Goal: Transaction & Acquisition: Purchase product/service

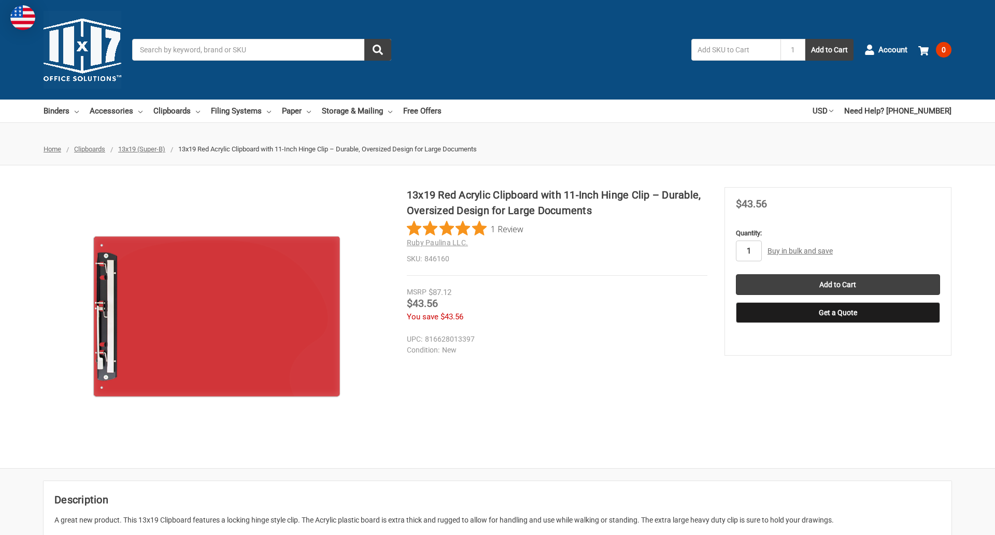
click at [748, 251] on input "1" at bounding box center [749, 250] width 26 height 21
type input "2"
click at [837, 312] on button "Get a Quote" at bounding box center [838, 312] width 204 height 21
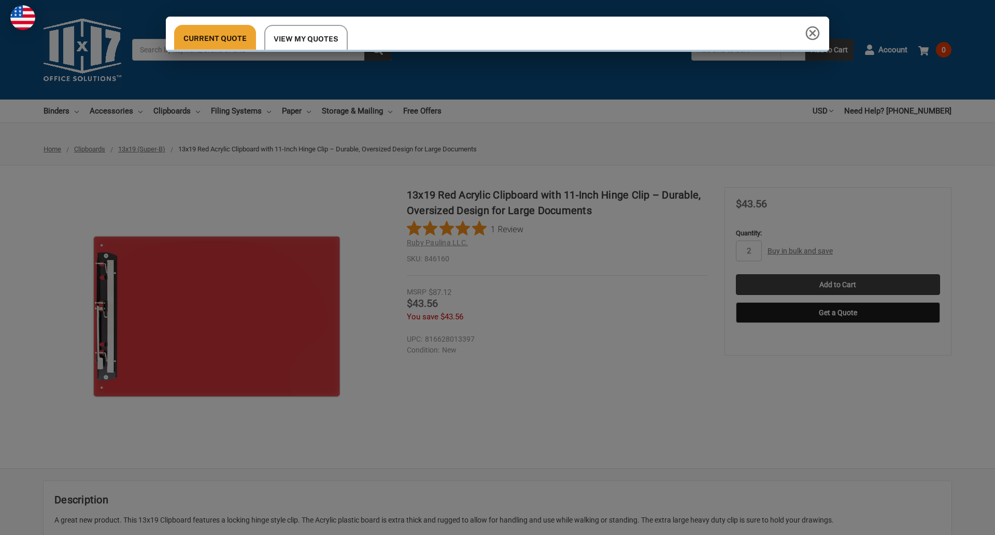
click at [837, 284] on div "Current Quote View My Quotes" at bounding box center [497, 267] width 995 height 535
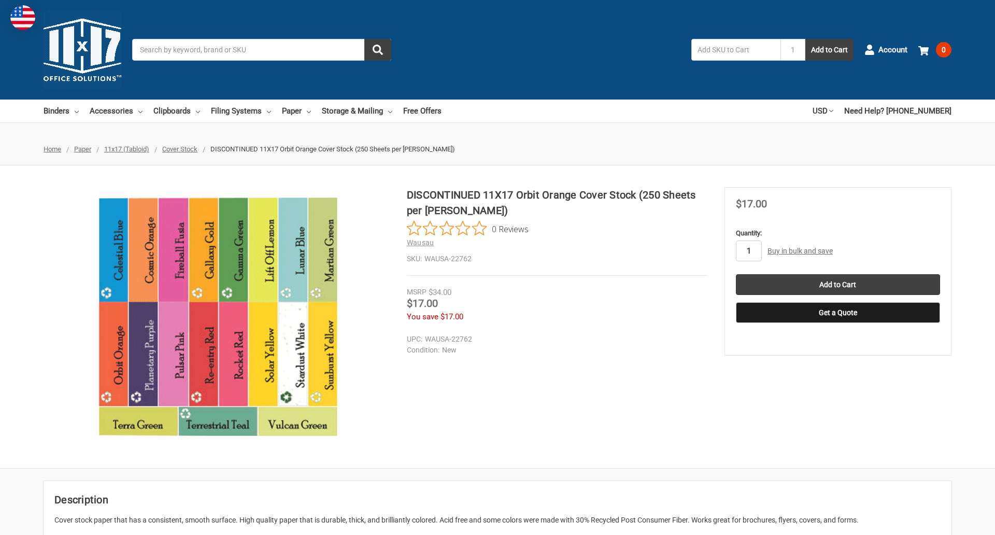
click at [748, 251] on input "1" at bounding box center [749, 250] width 26 height 21
type input "4"
click at [837, 312] on button "Get a Quote" at bounding box center [838, 312] width 204 height 21
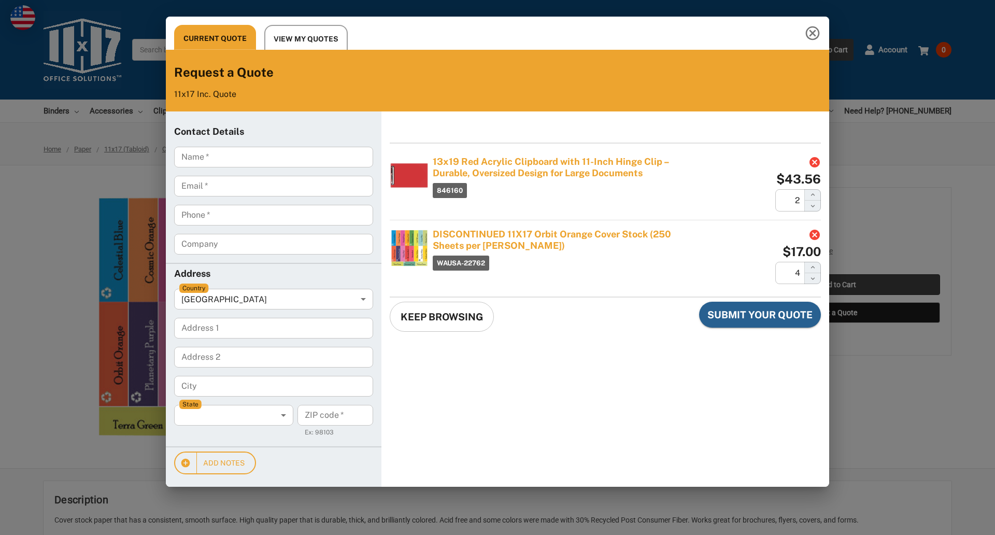
click at [837, 284] on div "Current Quote View My Quotes Request a Quote 11x17 Inc. Quote Contact Details N…" at bounding box center [497, 267] width 995 height 535
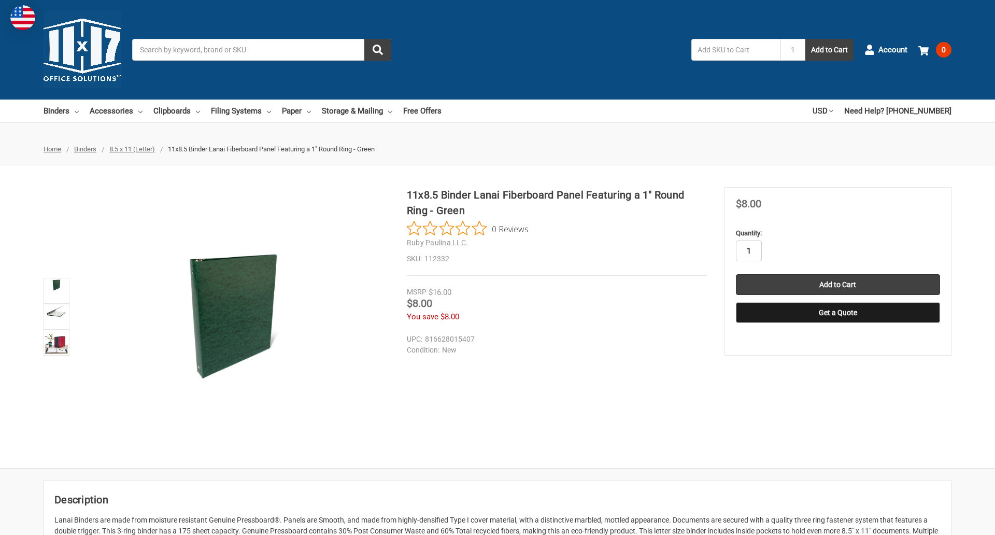
click at [748, 251] on input "1" at bounding box center [749, 250] width 26 height 21
type input "5"
click at [837, 312] on button "Get a Quote" at bounding box center [838, 312] width 204 height 21
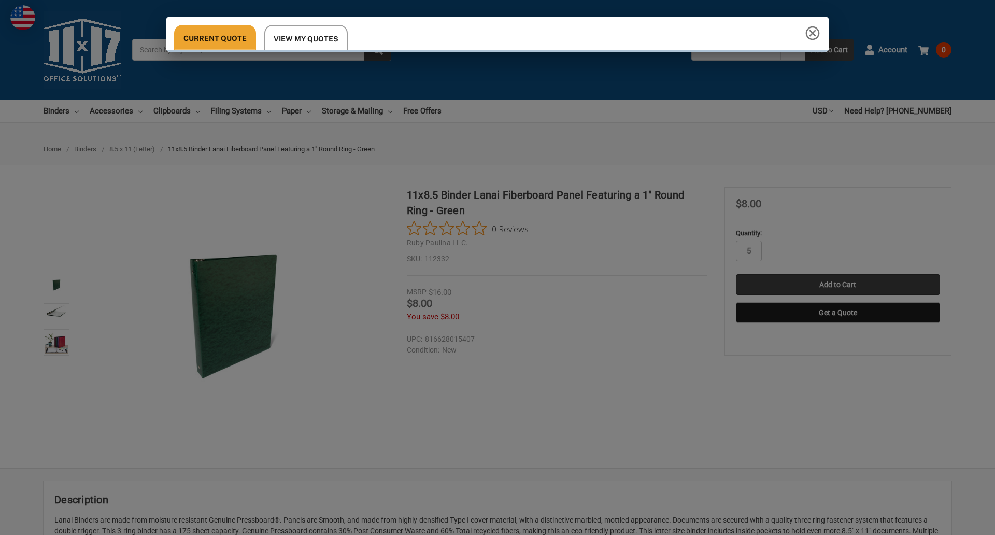
click at [837, 284] on div "Current Quote View My Quotes Request a Quote 11x17 Inc. Quote Contact Details N…" at bounding box center [497, 267] width 995 height 535
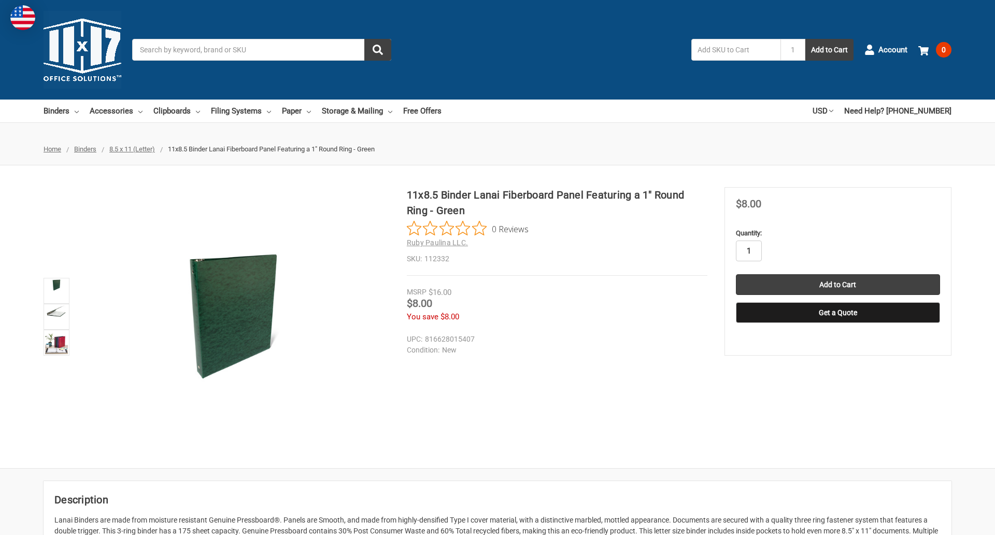
click at [748, 251] on input "1" at bounding box center [749, 250] width 26 height 21
type input "2"
click at [837, 312] on button "Get a Quote" at bounding box center [838, 312] width 204 height 21
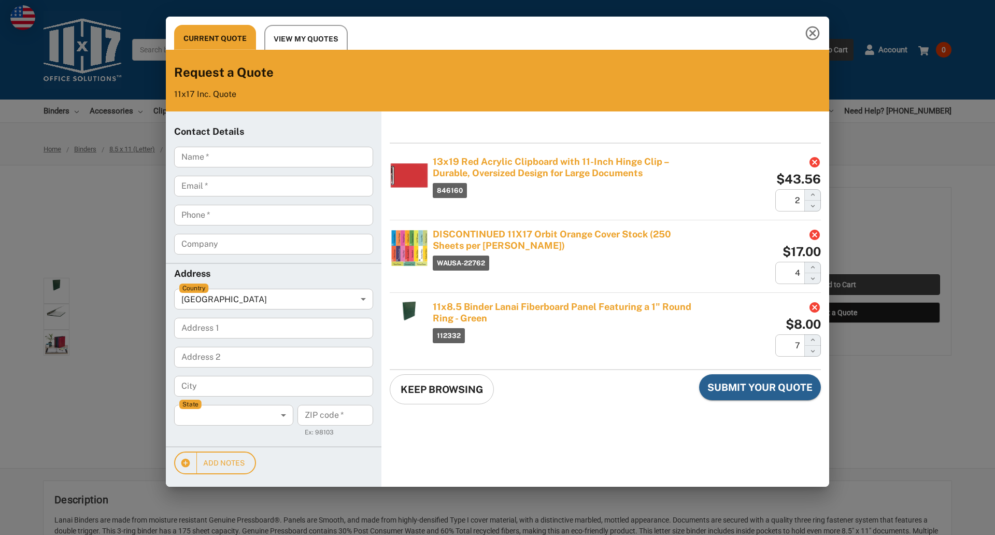
click at [837, 284] on div "Current Quote View My Quotes Request a Quote 11x17 Inc. Quote Contact Details N…" at bounding box center [497, 267] width 995 height 535
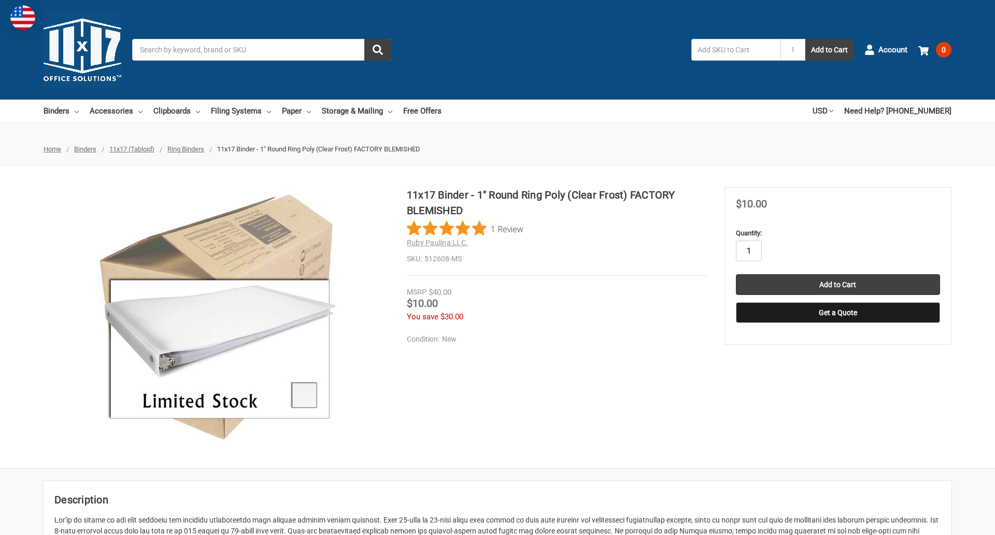
click at [748, 251] on input "1" at bounding box center [749, 250] width 26 height 21
type input "3"
click at [837, 312] on button "Get a Quote" at bounding box center [838, 312] width 204 height 21
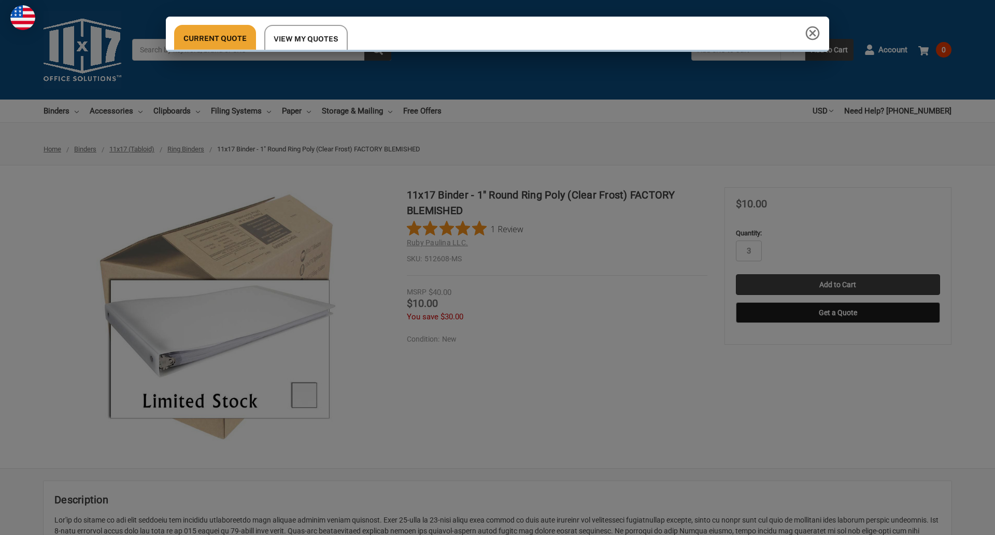
click at [837, 284] on div "Current Quote View My Quotes" at bounding box center [497, 267] width 995 height 535
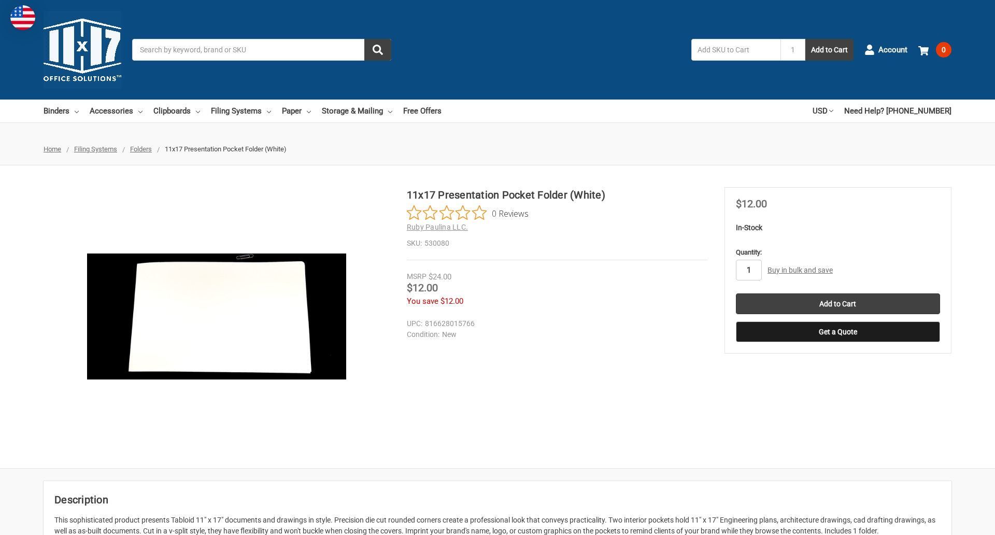
click at [748, 270] on input "1" at bounding box center [749, 270] width 26 height 21
type input "5"
click at [837, 332] on button "Get a Quote" at bounding box center [838, 331] width 204 height 21
click at [837, 304] on input "Add to Cart" at bounding box center [838, 303] width 204 height 21
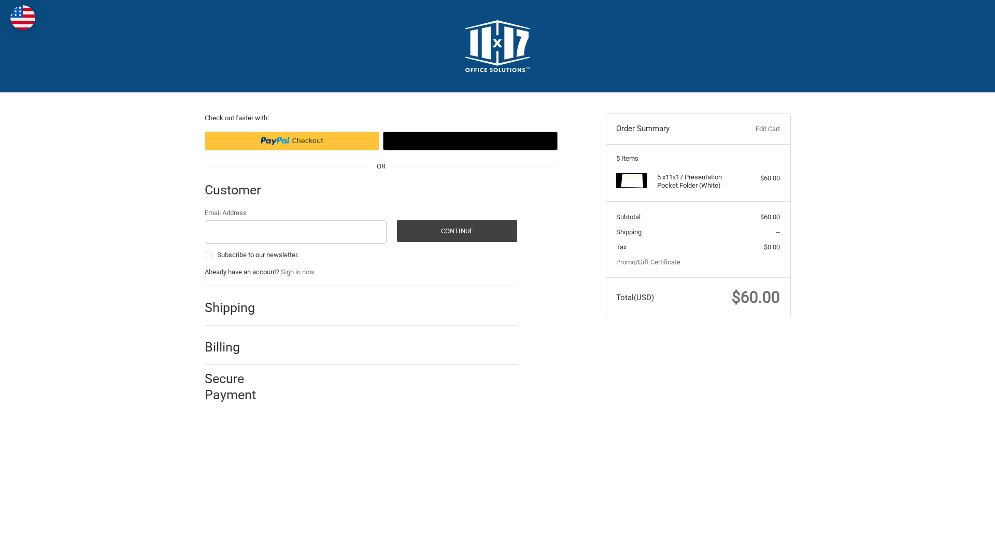
click at [295, 232] on input "Email Address" at bounding box center [296, 231] width 182 height 23
type input "[EMAIL_ADDRESS][DOMAIN_NAME]"
click at [456, 231] on button "Continue" at bounding box center [457, 231] width 120 height 22
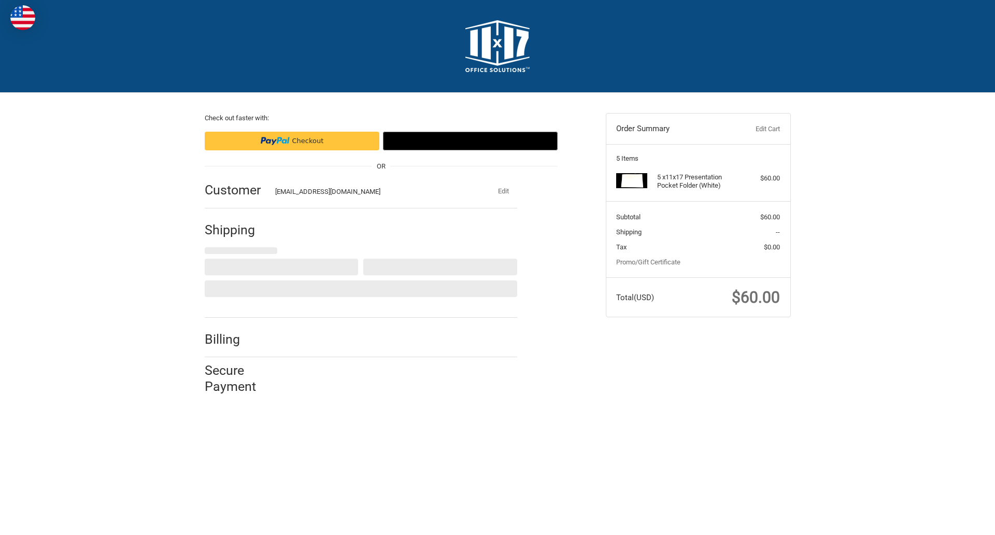
select select "US"
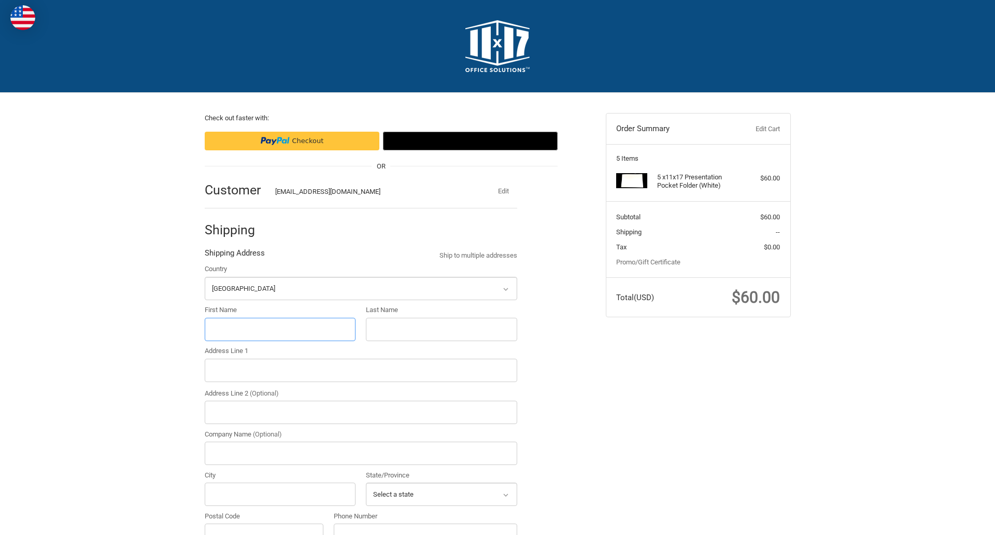
click at [280, 329] on input "First Name" at bounding box center [280, 329] width 151 height 23
type input "reflectiz"
click at [441, 329] on input "Last Name" at bounding box center [441, 329] width 151 height 23
type input "bigcommerce"
click at [264, 523] on input "Postal Code" at bounding box center [264, 534] width 119 height 23
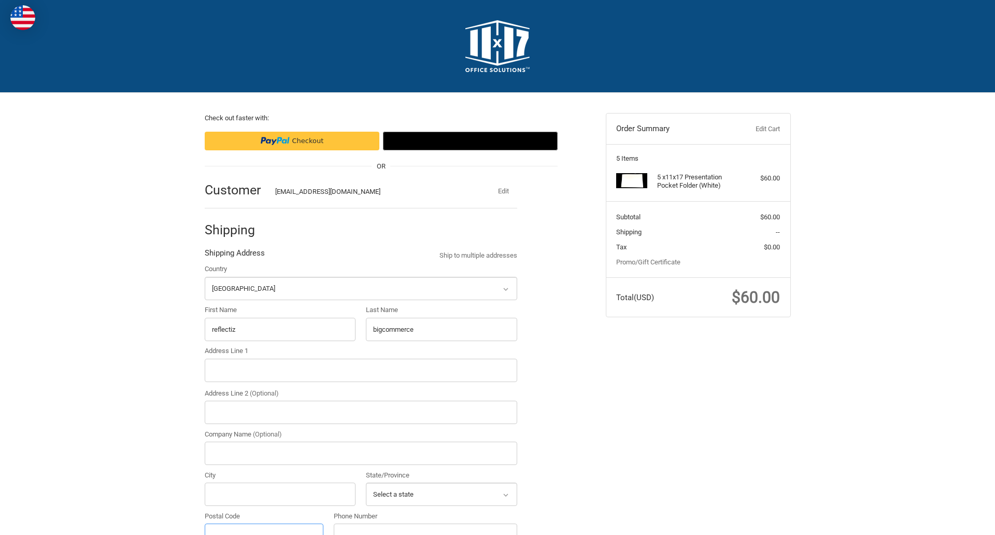
scroll to position [11, 0]
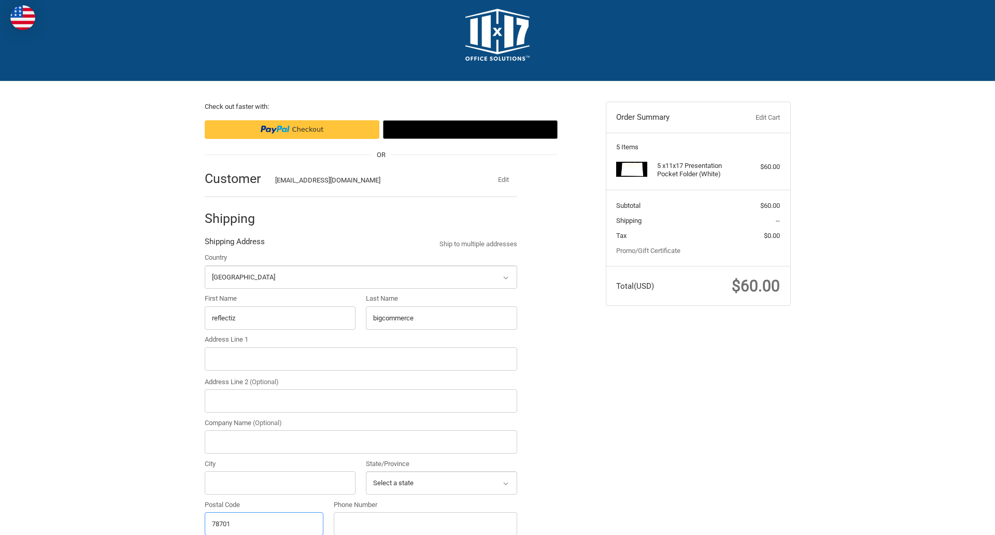
click at [264, 523] on input "78701" at bounding box center [264, 523] width 119 height 23
type input "78701"
click at [361, 359] on input "Address Line 1" at bounding box center [361, 358] width 312 height 23
type input "[STREET_ADDRESS]"
click at [234, 244] on legend "Shipping Address" at bounding box center [235, 244] width 60 height 17
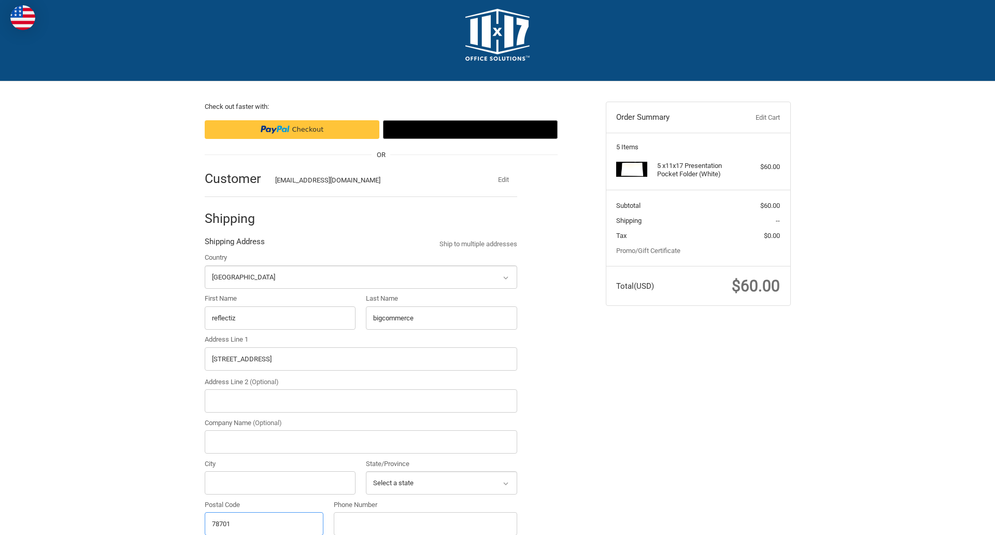
click at [264, 523] on input "78701" at bounding box center [264, 523] width 119 height 23
type input "78701"
select select "[GEOGRAPHIC_DATA]"
click at [361, 401] on input "Address Line 2 (Optional)" at bounding box center [361, 400] width 312 height 23
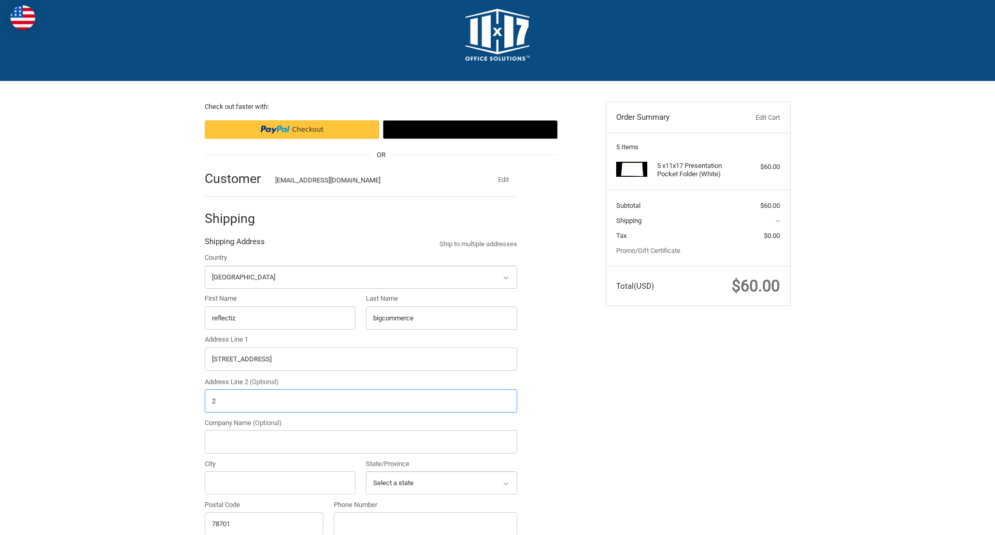
type input "2"
click at [280, 482] on input "City" at bounding box center [280, 482] width 151 height 23
click at [280, 482] on input "Austin" at bounding box center [280, 482] width 151 height 23
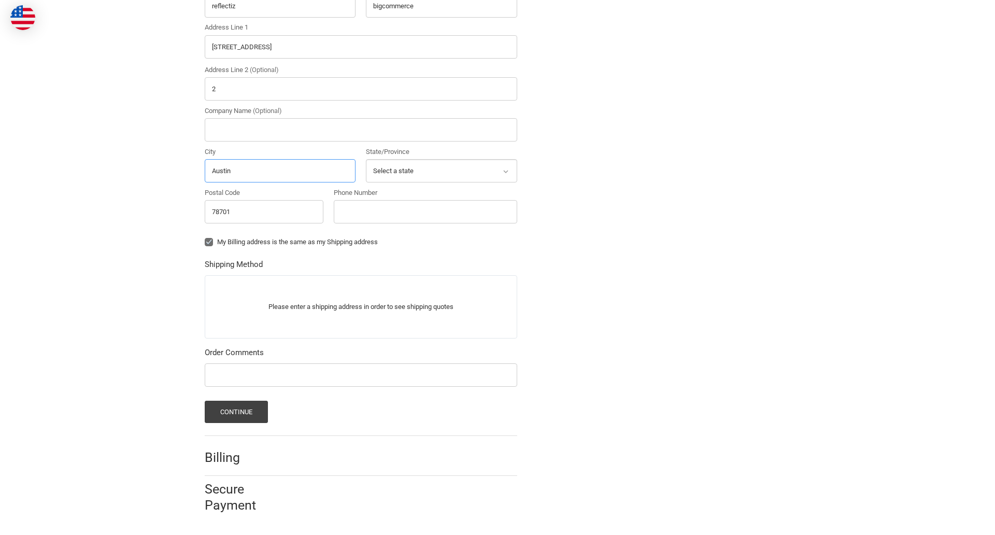
type input "Austin"
click at [425, 211] on input "Phone Number" at bounding box center [425, 211] width 183 height 23
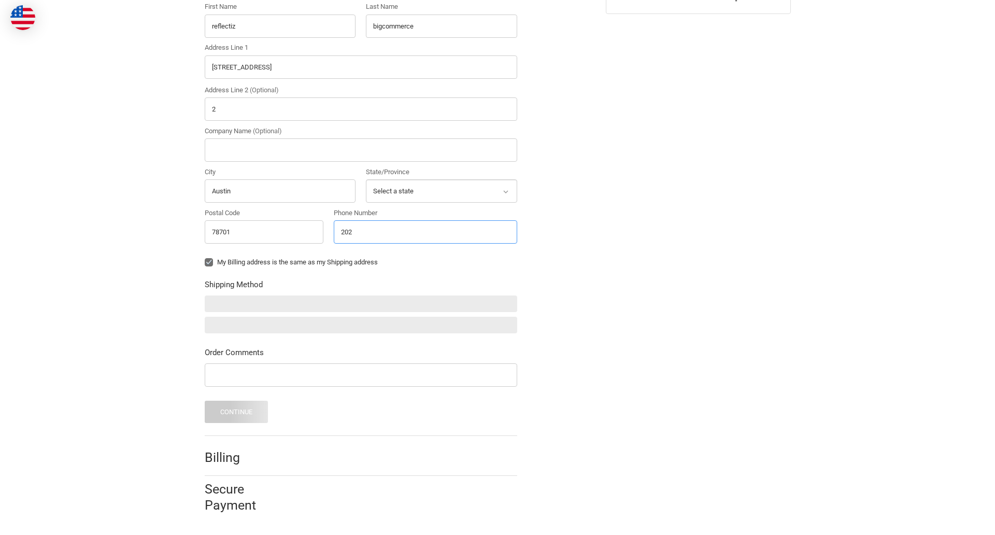
scroll to position [303, 0]
type input "2025550150"
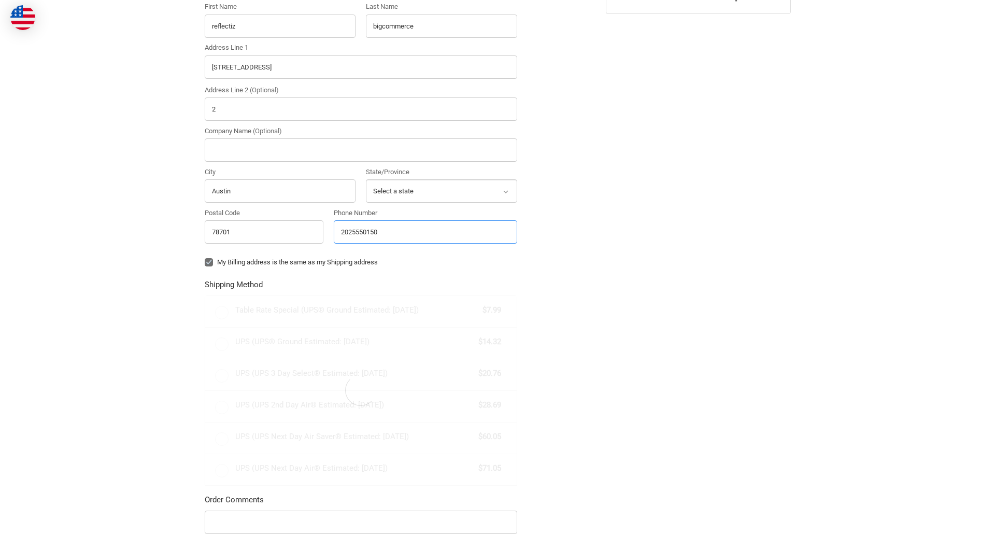
scroll to position [323, 0]
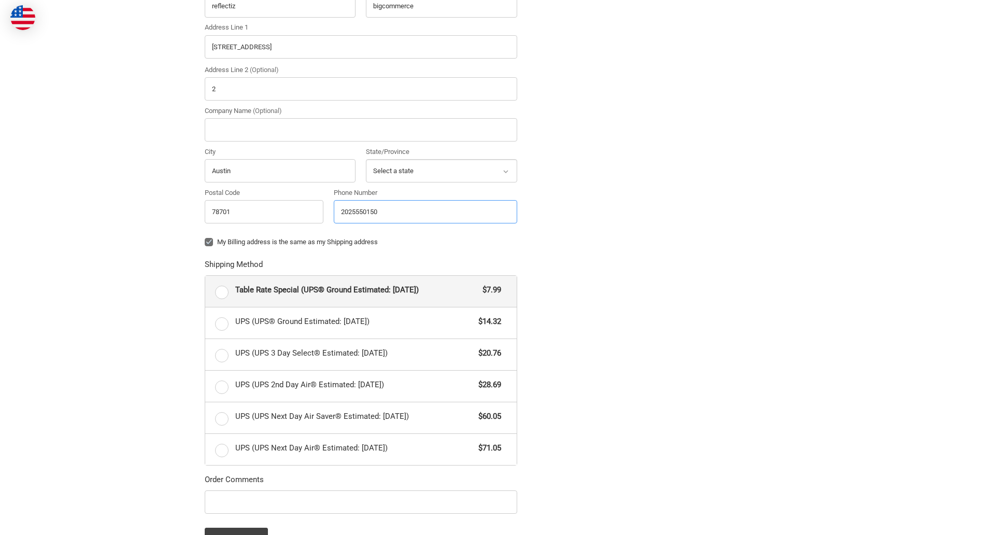
radio input "true"
type input "2025550150"
click at [361, 130] on input "Company Name (Optional)" at bounding box center [361, 129] width 312 height 23
type input "bigcommerce"
click at [205, 250] on form "Country Select a country [GEOGRAPHIC_DATA] [GEOGRAPHIC_DATA] [GEOGRAPHIC_DATA] …" at bounding box center [361, 244] width 312 height 609
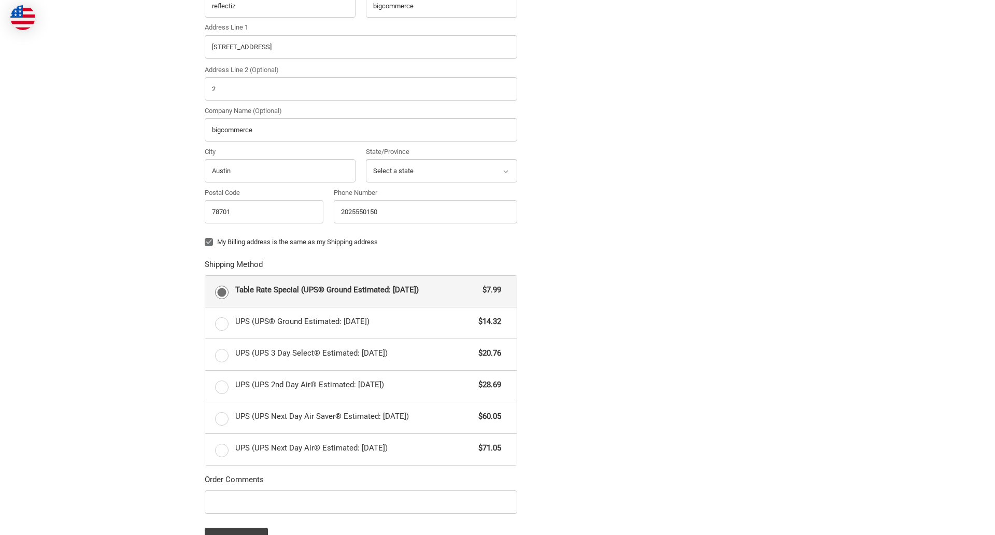
click at [205, 515] on form "Country Select a country [GEOGRAPHIC_DATA] [GEOGRAPHIC_DATA] [GEOGRAPHIC_DATA] …" at bounding box center [361, 244] width 312 height 609
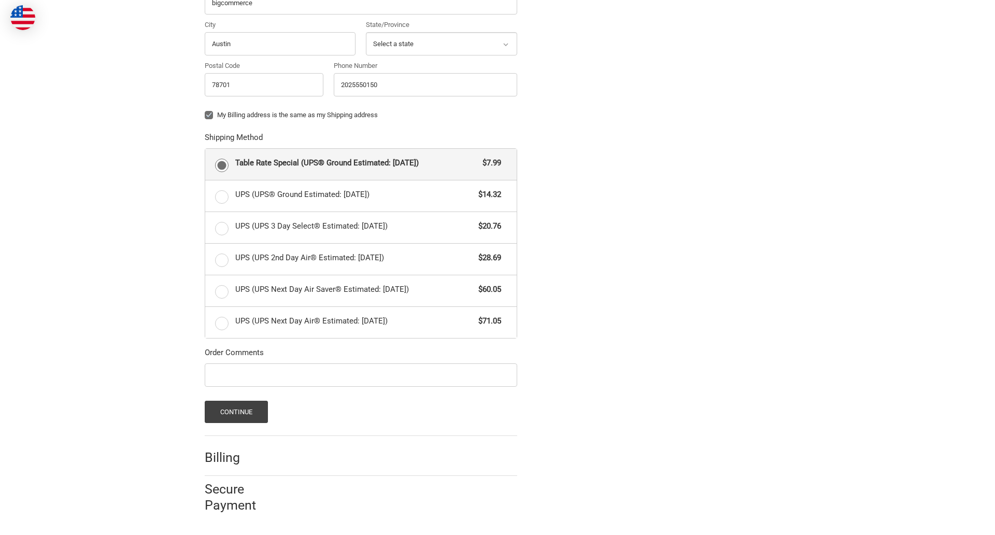
click at [361, 164] on span "Table Rate Special (UPS® Ground Estimated: [DATE])" at bounding box center [356, 163] width 242 height 12
click at [206, 149] on input "Table Rate Special (UPS® Ground Estimated: [DATE]) $7.99" at bounding box center [205, 149] width 1 height 1
click at [236, 411] on button "Continue" at bounding box center [237, 412] width 64 height 22
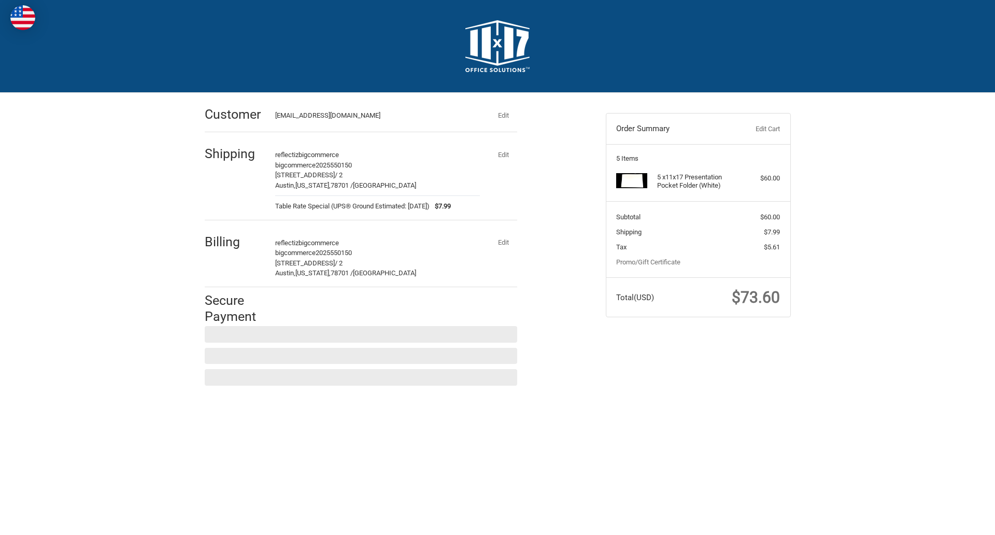
scroll to position [0, 0]
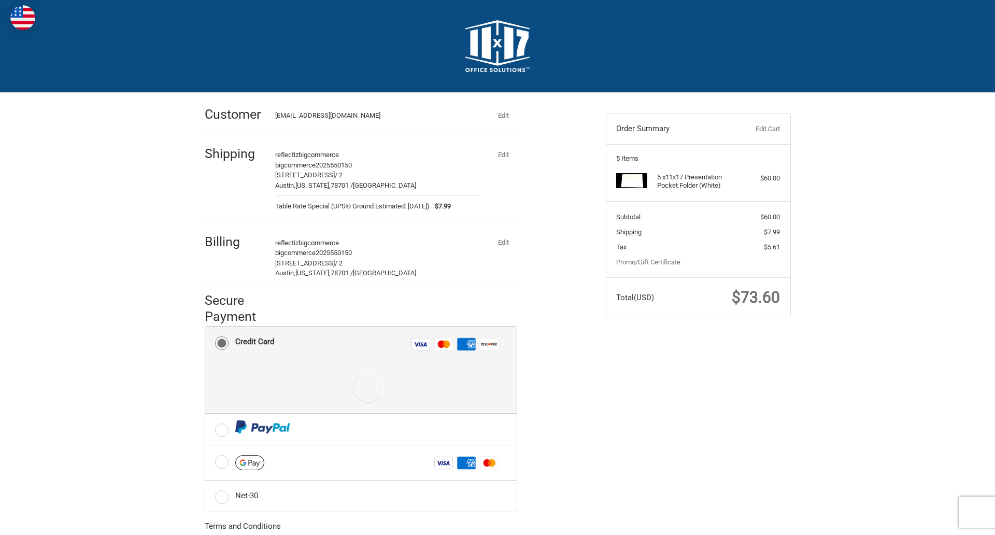
click at [361, 370] on div at bounding box center [368, 387] width 266 height 52
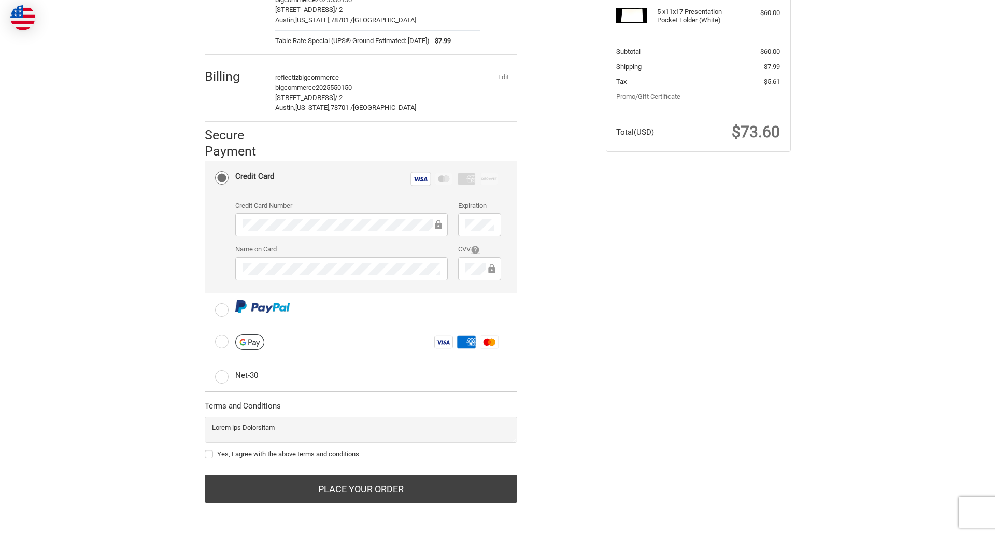
scroll to position [166, 0]
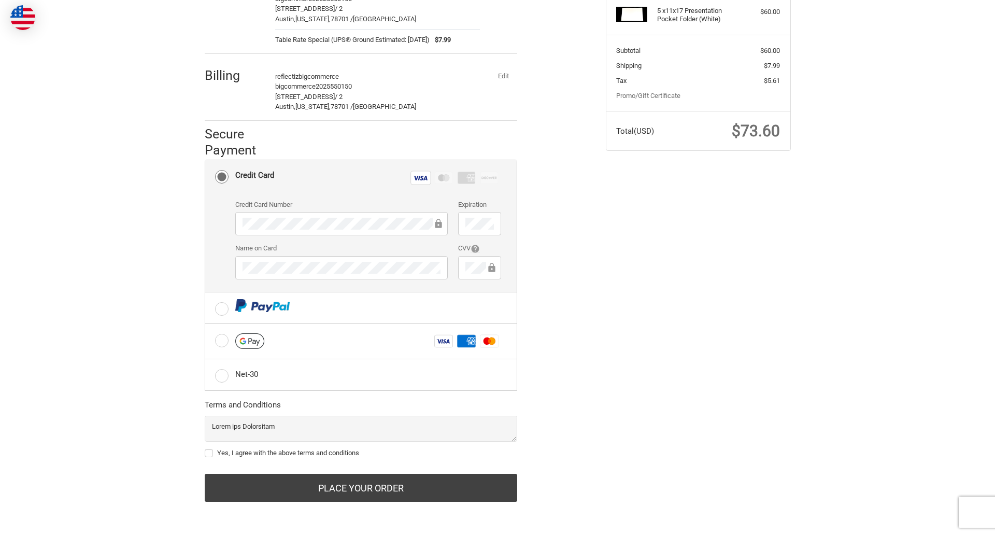
click at [361, 453] on label "Yes, I agree with the above terms and conditions" at bounding box center [361, 453] width 312 height 8
click at [205, 448] on input "Yes, I agree with the above terms and conditions" at bounding box center [205, 448] width 1 height 1
checkbox input "true"
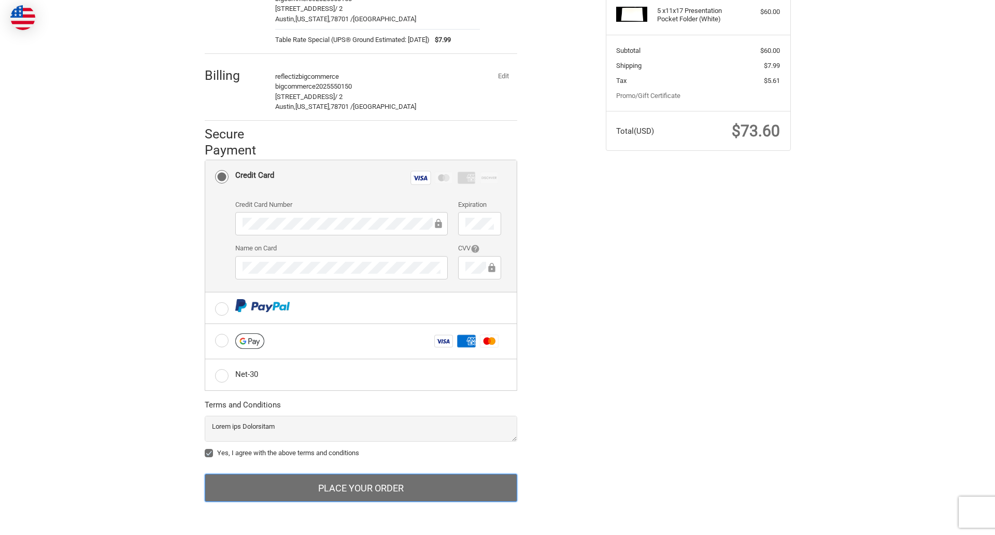
click at [361, 488] on button "Place Your Order" at bounding box center [361, 488] width 312 height 28
